Goal: Download file/media

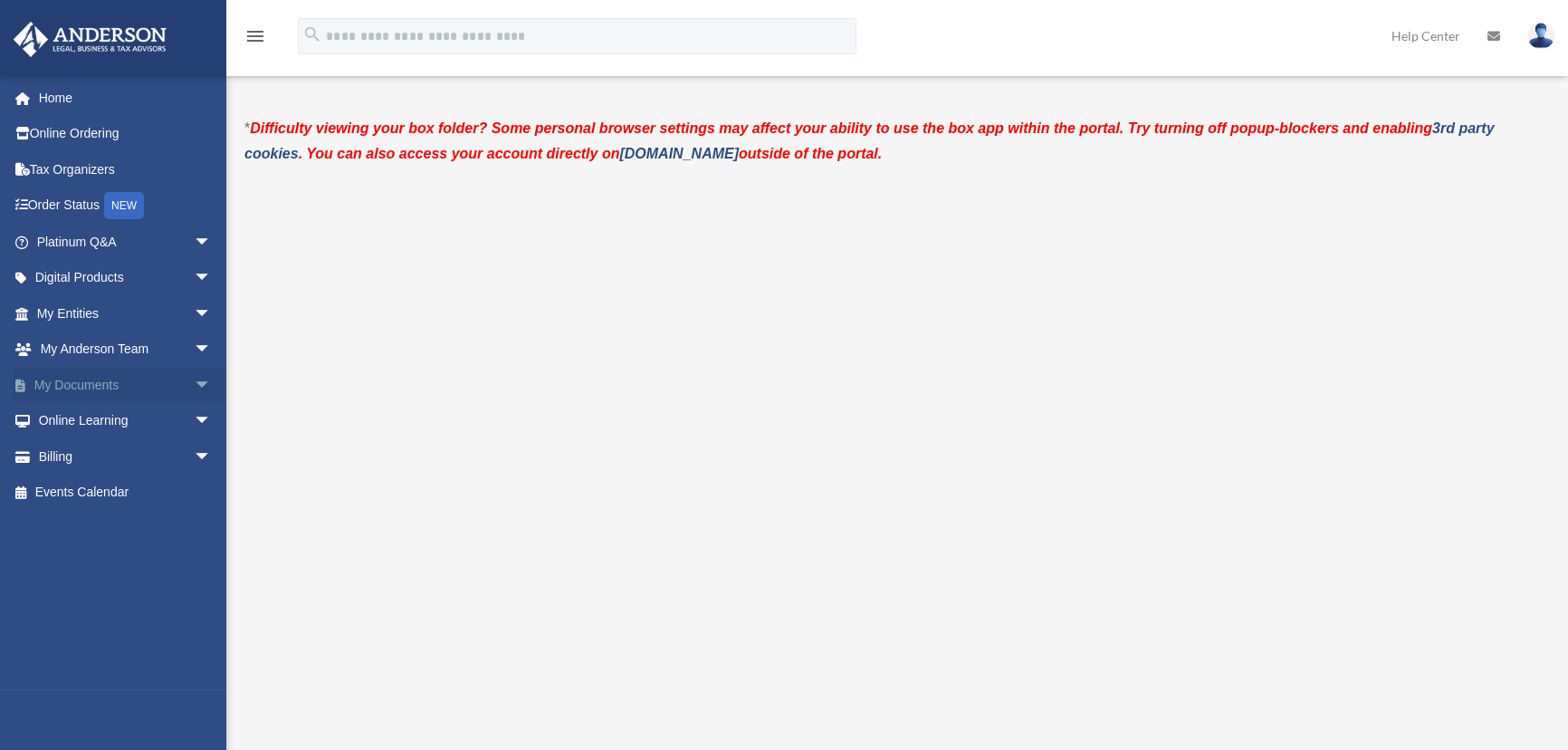
click at [108, 385] on link "My Documents arrow_drop_down" at bounding box center [126, 385] width 226 height 36
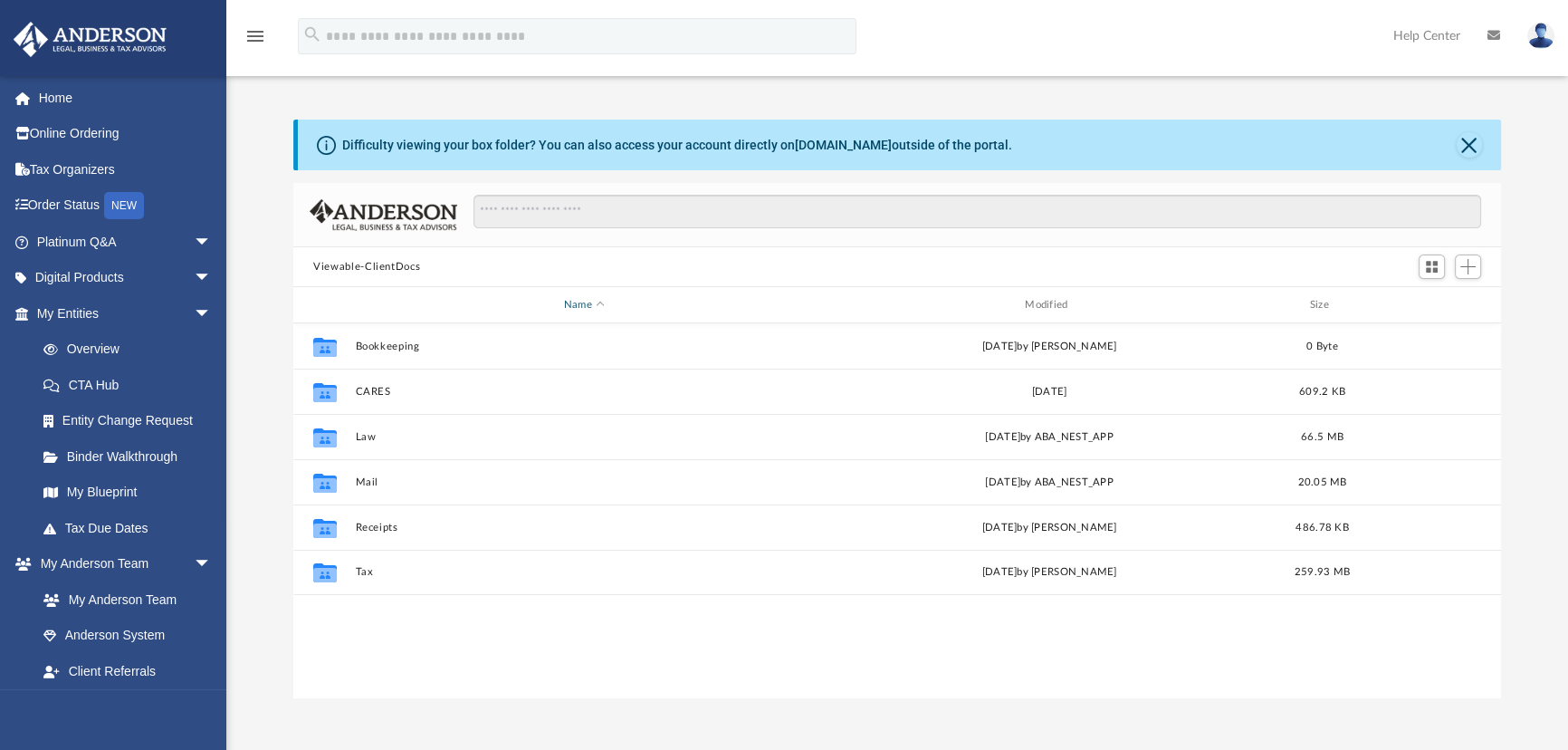
scroll to position [399, 1195]
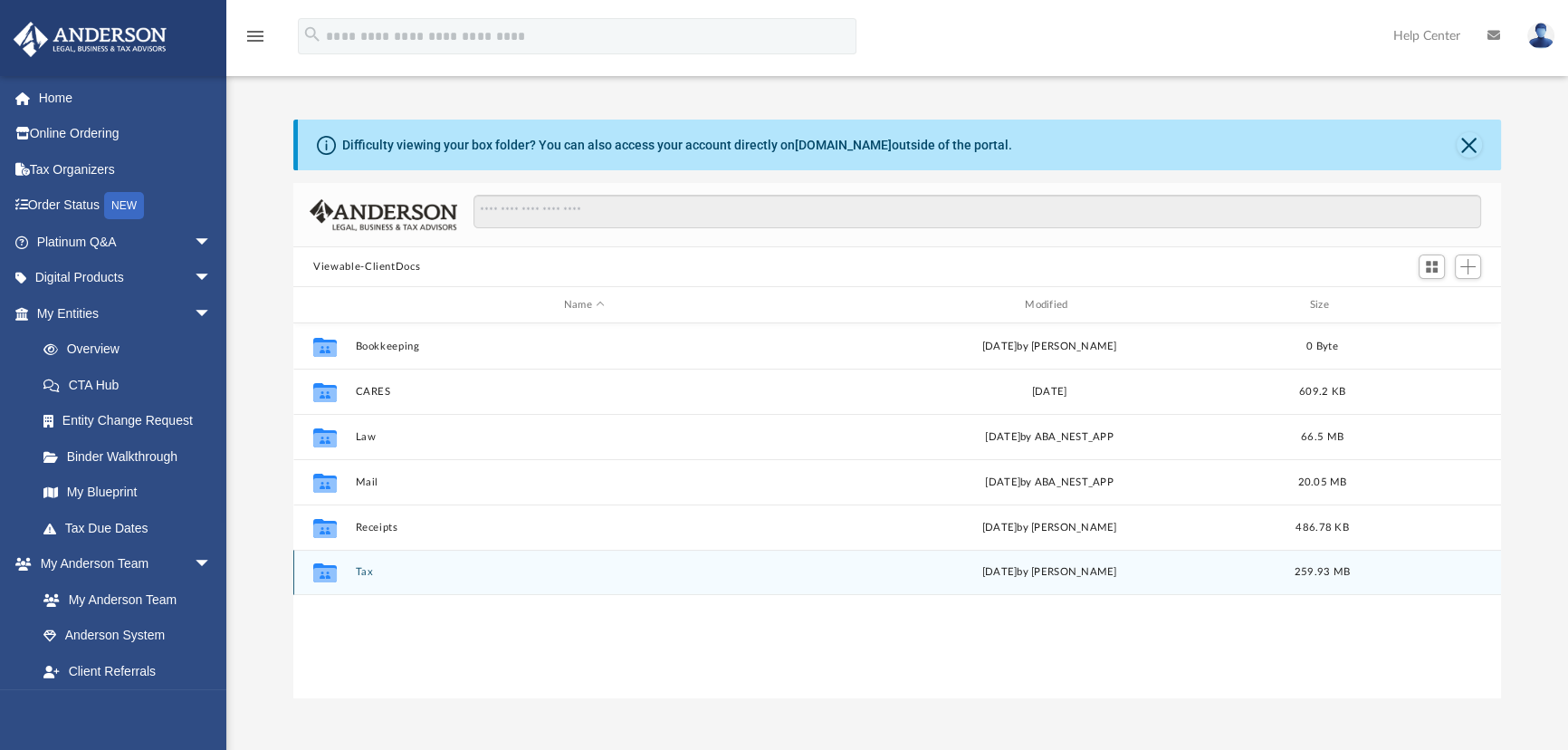
click at [335, 572] on icon "grid" at bounding box center [325, 575] width 24 height 14
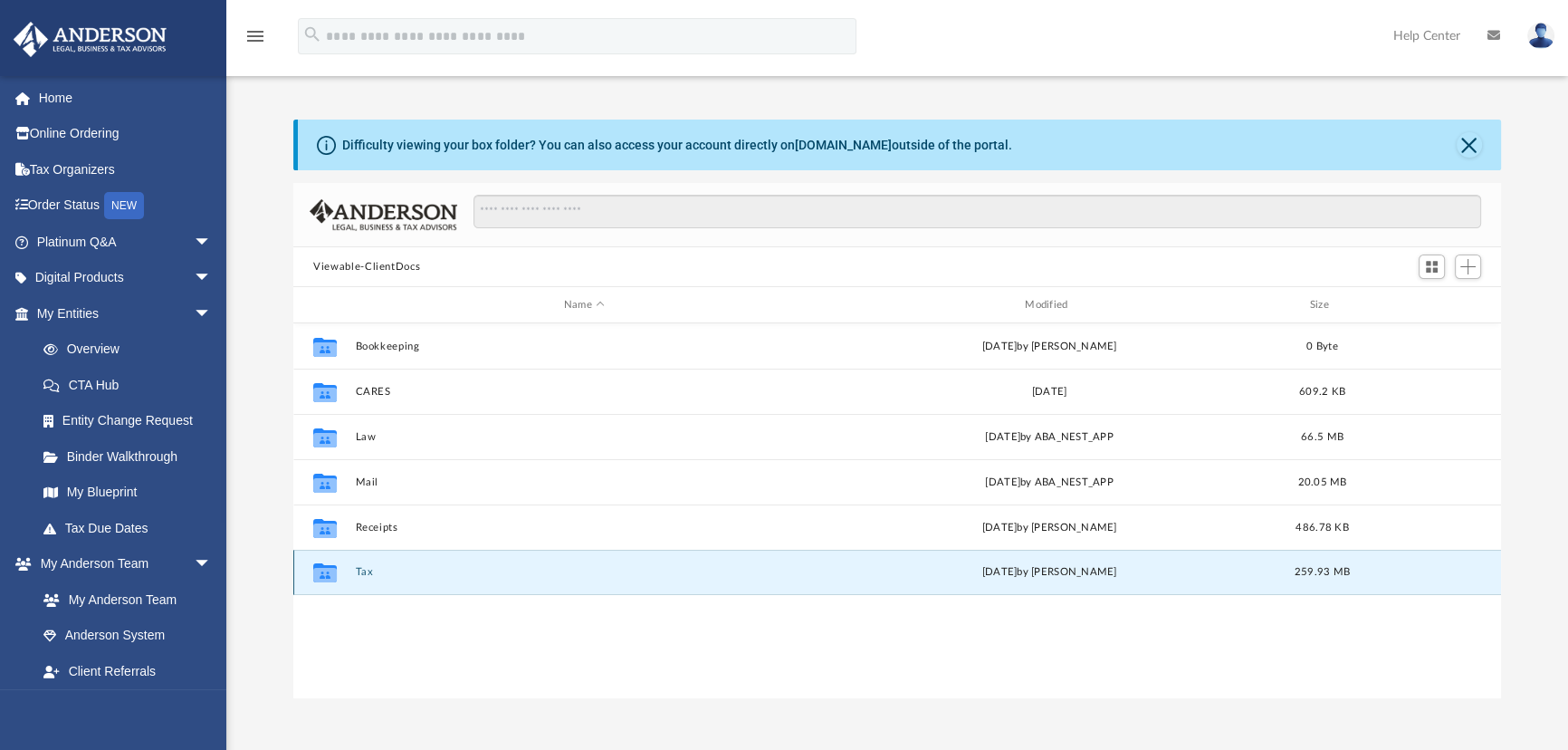
click at [362, 571] on button "Tax" at bounding box center [584, 572] width 457 height 12
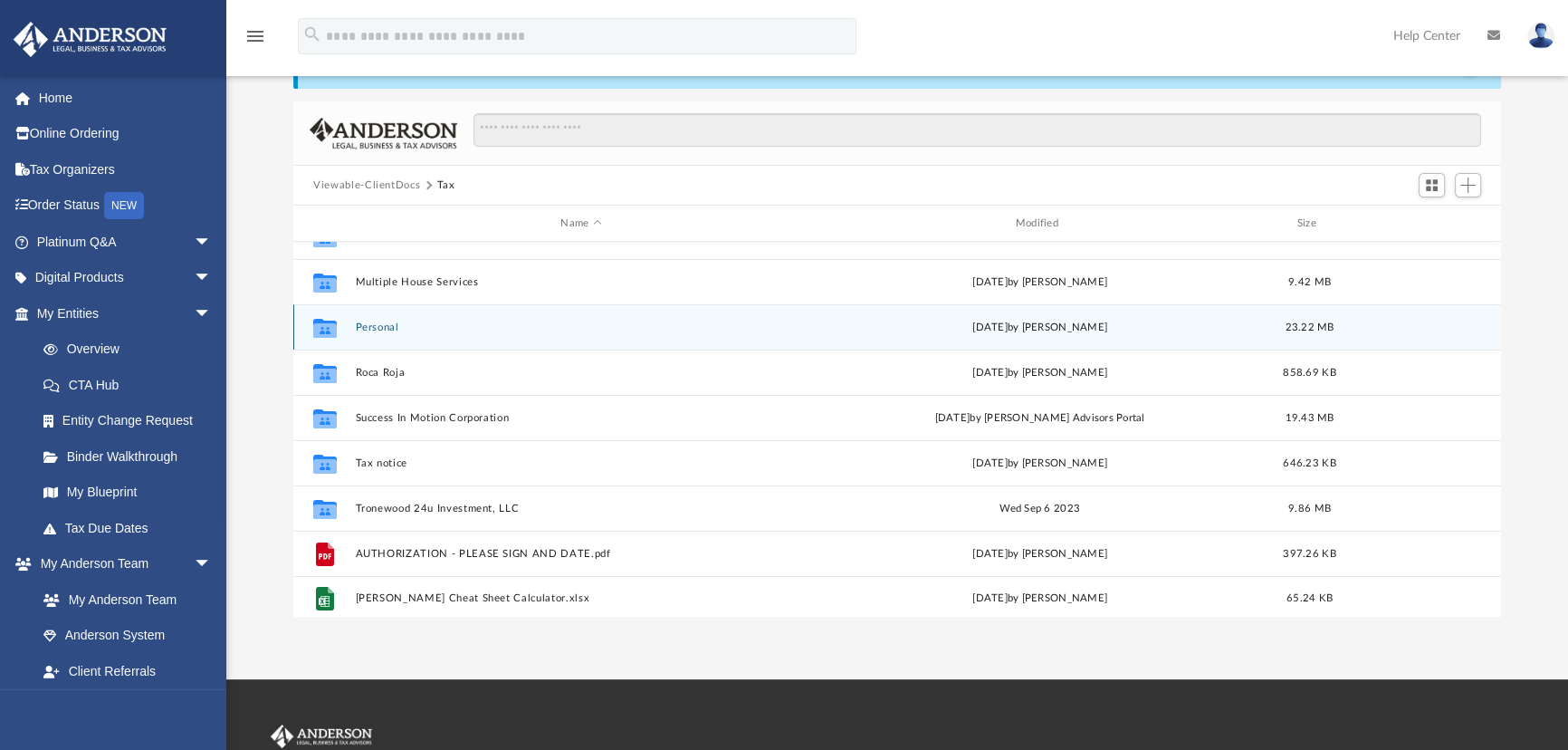
scroll to position [123, 0]
click at [389, 320] on button "Personal" at bounding box center [581, 323] width 451 height 12
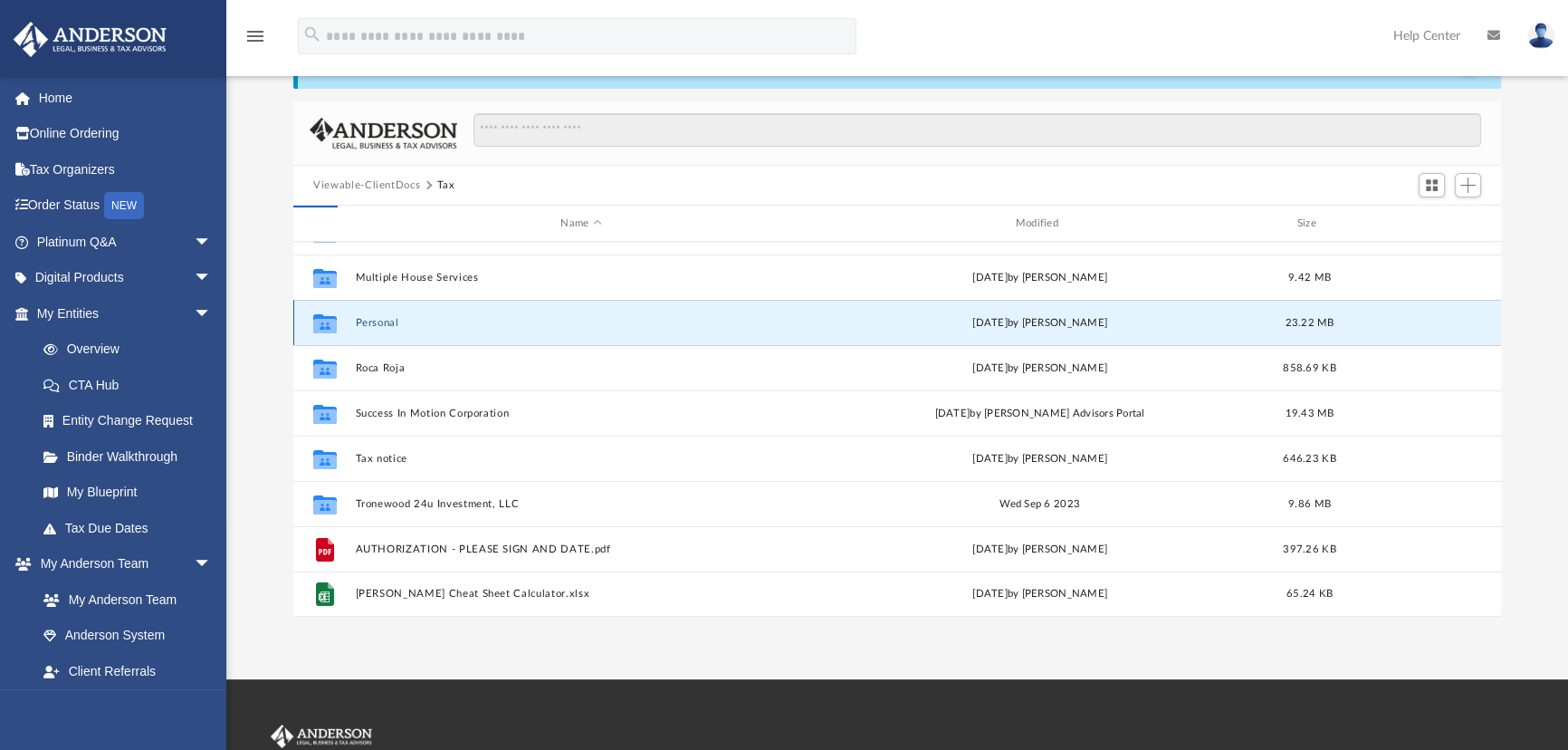
scroll to position [0, 0]
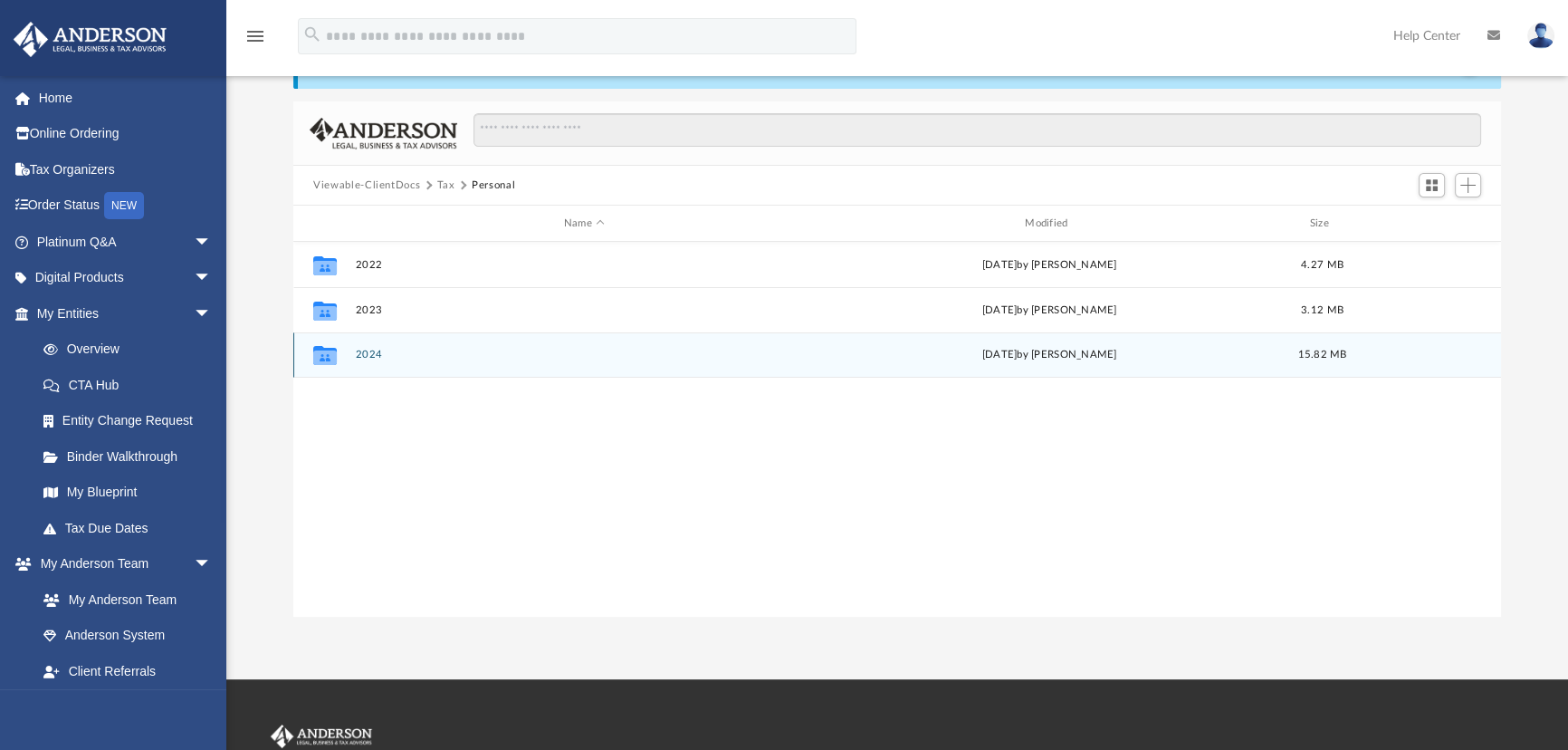
click at [364, 353] on button "2024" at bounding box center [584, 355] width 457 height 12
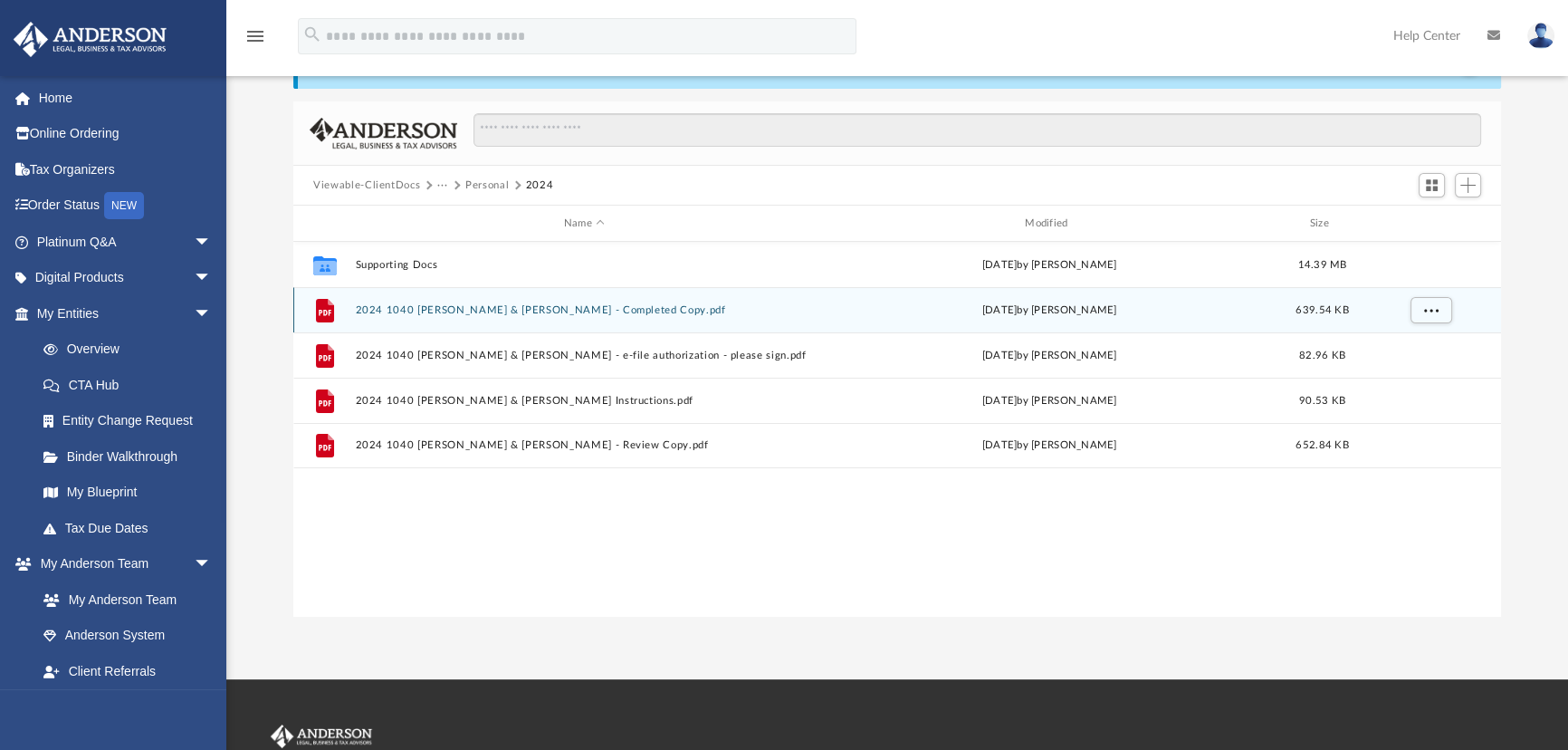
click at [482, 307] on button "2024 1040 [PERSON_NAME] & [PERSON_NAME] - Completed Copy.pdf" at bounding box center [584, 310] width 457 height 12
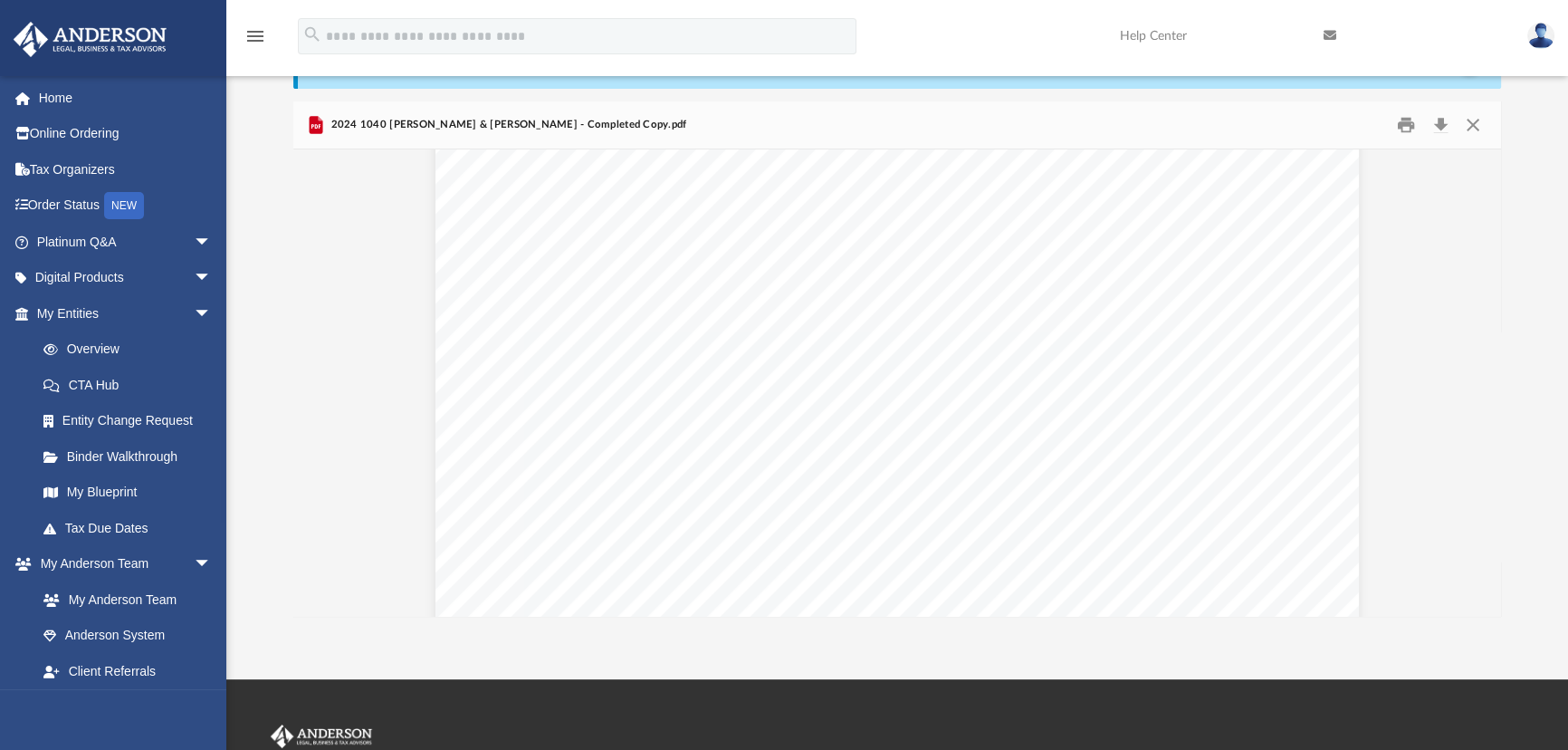
scroll to position [6586, 0]
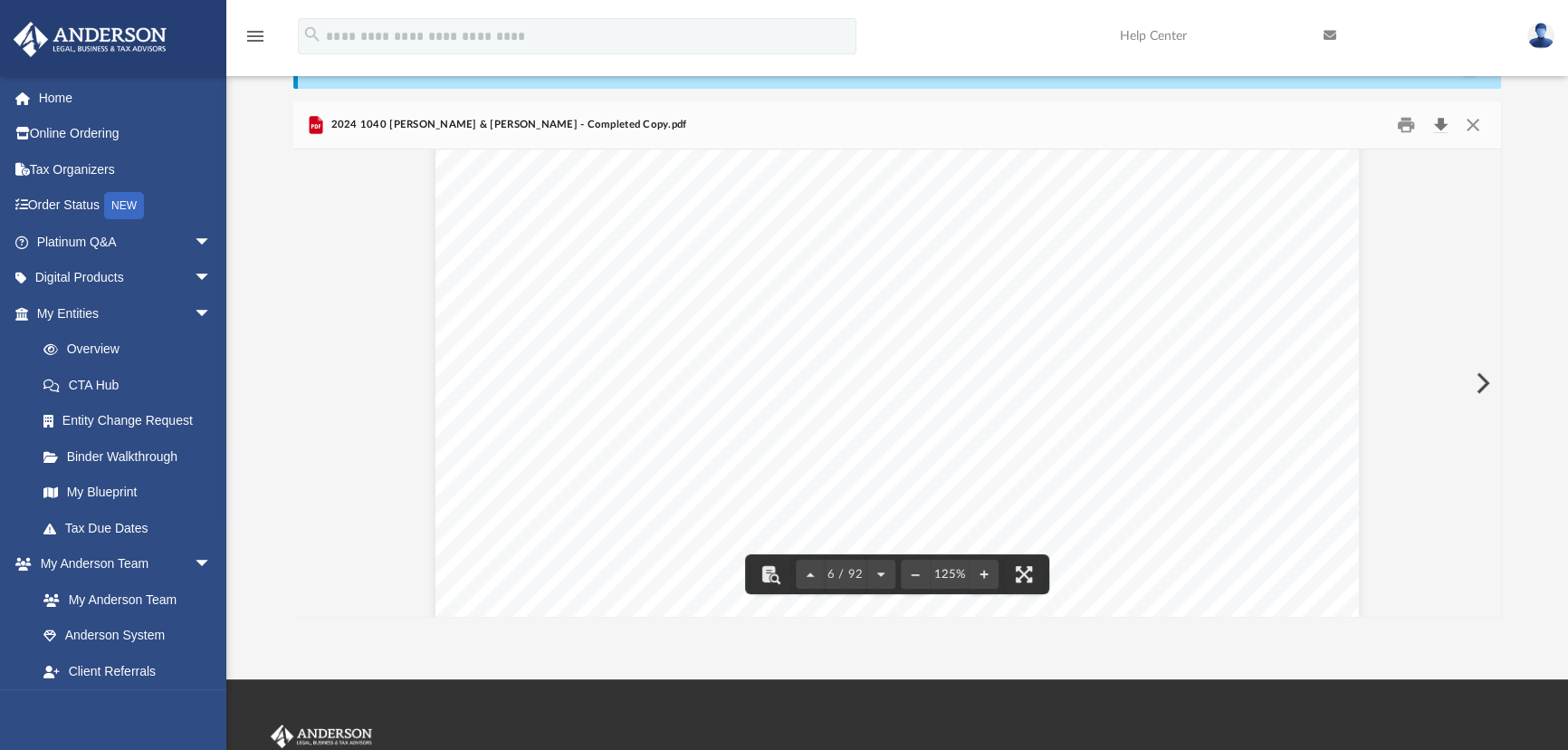
click at [1441, 123] on button "Download" at bounding box center [1440, 125] width 33 height 28
